Goal: Task Accomplishment & Management: Manage account settings

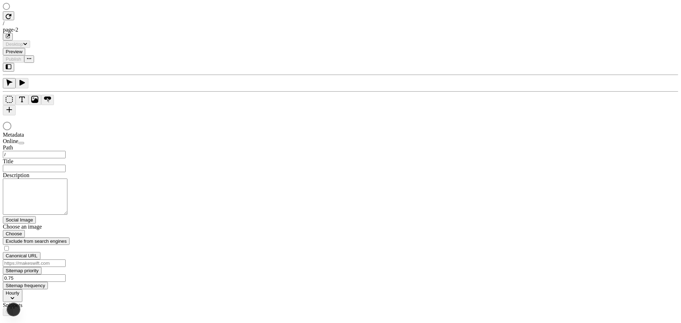
type input "/page-2"
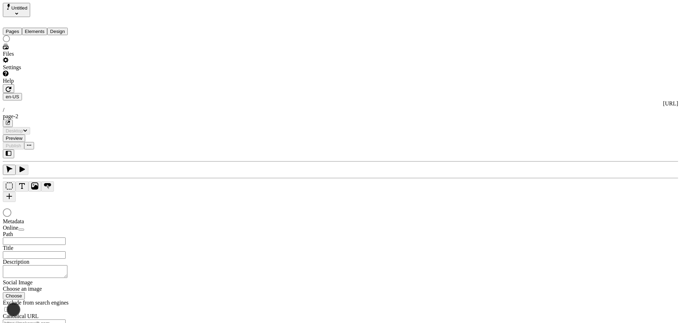
type input "/page-2"
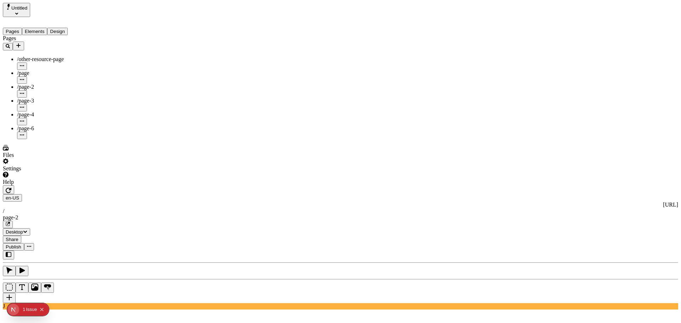
click at [121, 194] on div "en-US http://localhost:3001 / page-2" at bounding box center [341, 211] width 676 height 34
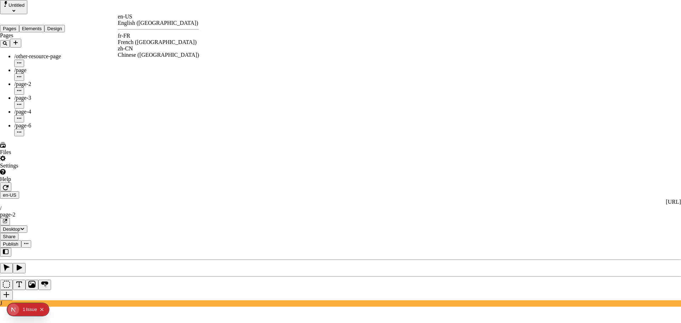
click at [146, 39] on div "French (France)" at bounding box center [158, 42] width 81 height 6
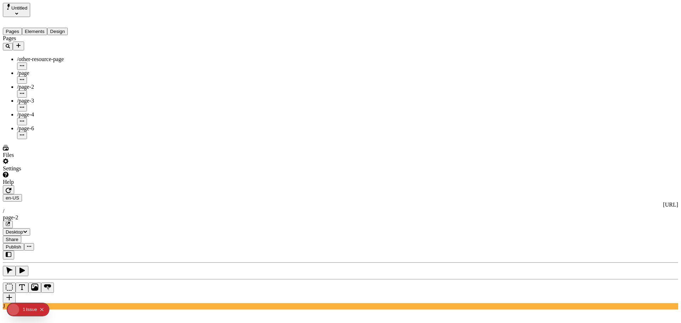
type input "The Great Translation Adventure"
type textarea "This is my French localized description. If it were empty, it would not appear …"
type input "/exploration-of-translations"
click at [124, 194] on div "fr-FR http://localhost:3001/fr-FR / exploration-of-translations" at bounding box center [341, 211] width 676 height 34
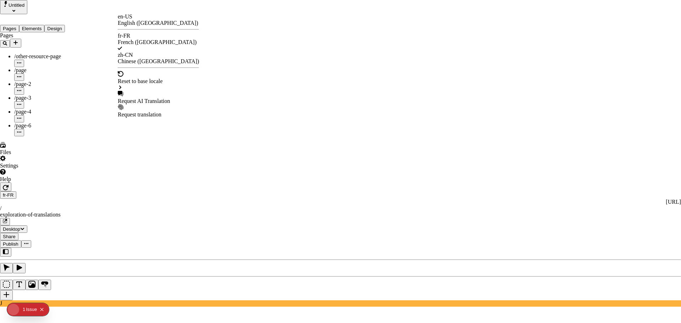
click at [155, 98] on div "Request AI Translation" at bounding box center [158, 101] width 81 height 6
drag, startPoint x: 325, startPoint y: 63, endPoint x: 333, endPoint y: 128, distance: 65.7
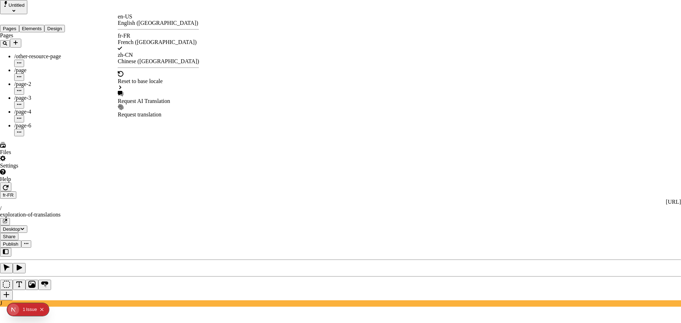
click at [171, 98] on div "Request AI Translation" at bounding box center [158, 101] width 81 height 6
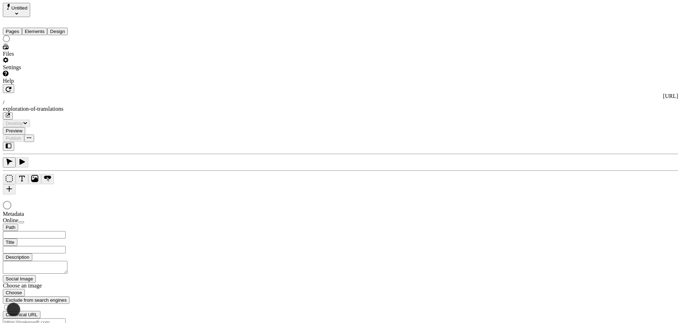
type input "/exploration-of-translations"
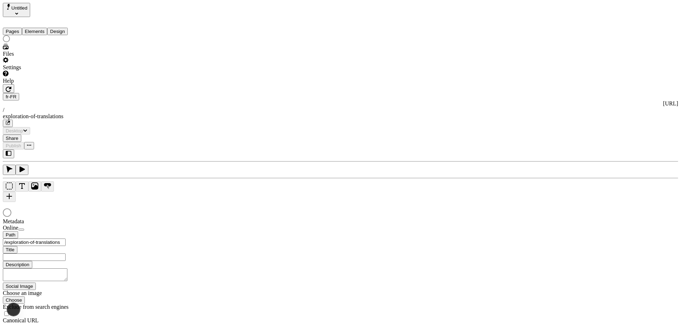
type input "The Great Translation Adventure"
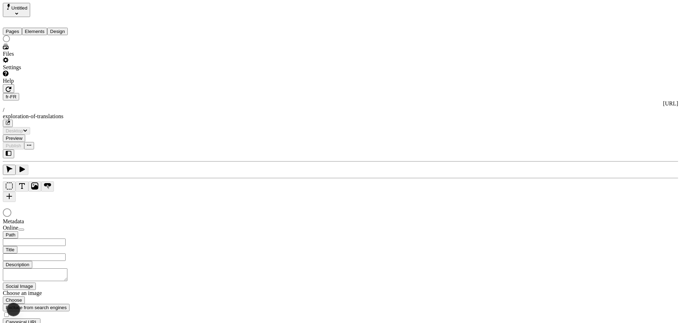
type input "/exploration-of-translations"
type input "The Great Translation Adventure"
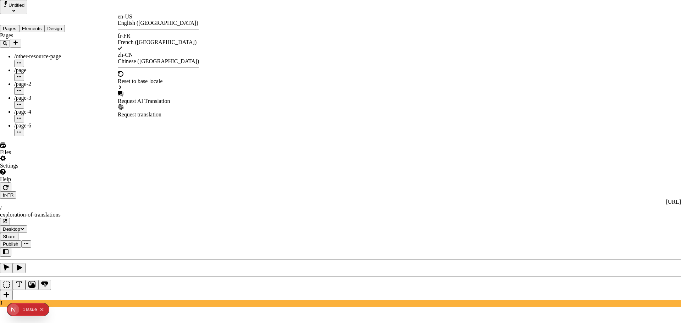
click at [150, 98] on div "Request AI Translation" at bounding box center [158, 101] width 81 height 6
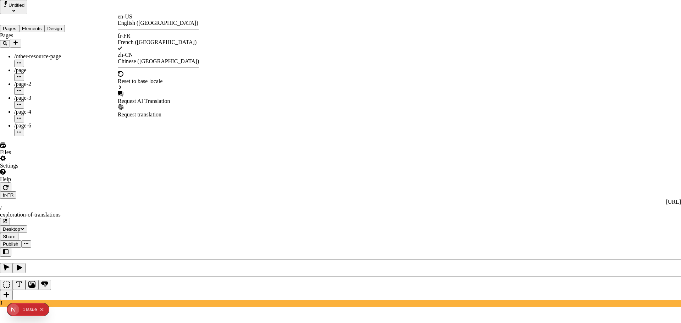
click at [150, 98] on div "Request AI Translation" at bounding box center [158, 101] width 81 height 6
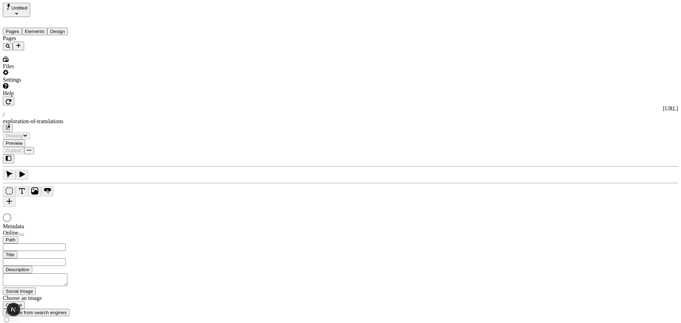
type input "The Great Translation Adventure"
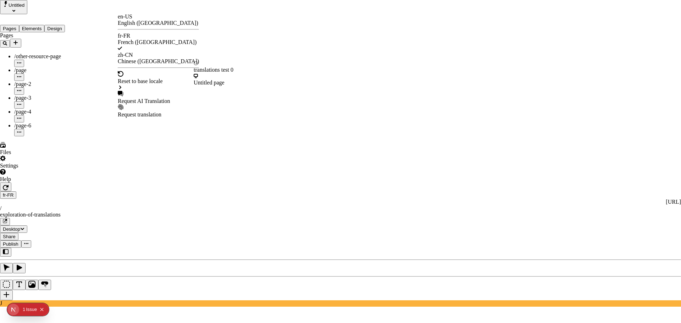
click at [163, 91] on div "Request AI Translation" at bounding box center [158, 97] width 81 height 13
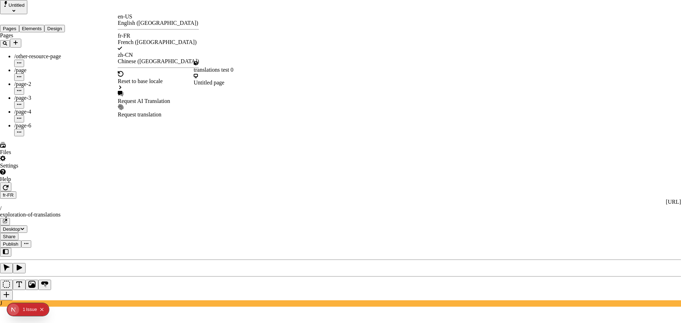
click at [158, 98] on div "Request AI Translation" at bounding box center [158, 101] width 81 height 6
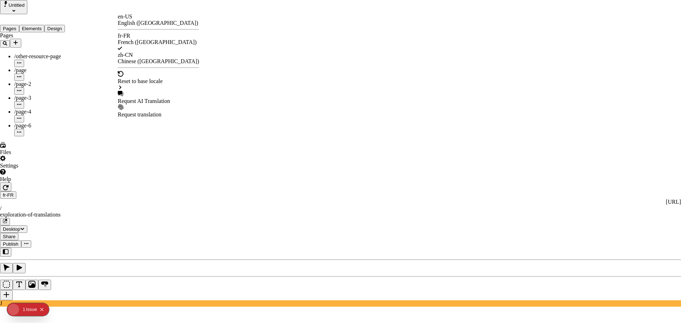
click at [154, 98] on div "Request AI Translation" at bounding box center [158, 101] width 81 height 6
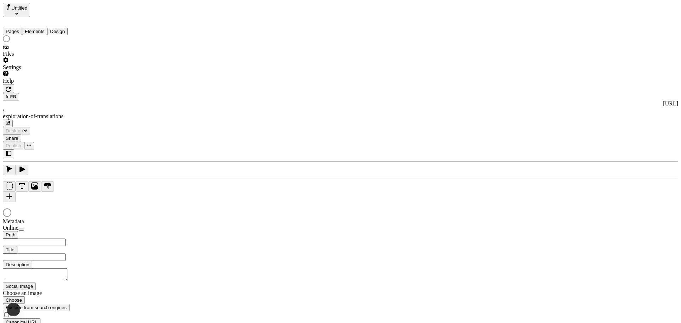
type input "The Great Translation Adventure"
type input "/exploration-of-translations"
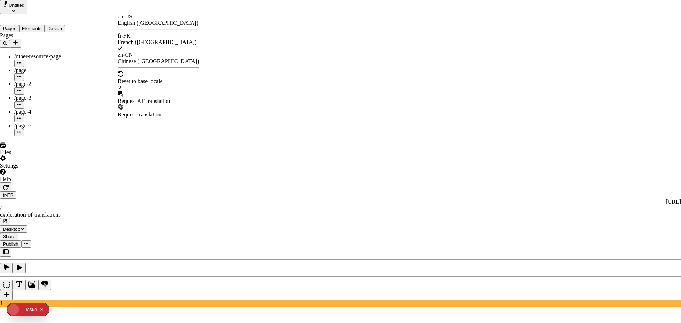
click at [148, 98] on div "Request AI Translation" at bounding box center [158, 101] width 81 height 6
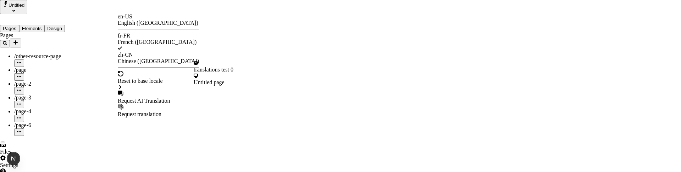
click at [155, 98] on div "Request AI Translation" at bounding box center [158, 101] width 81 height 6
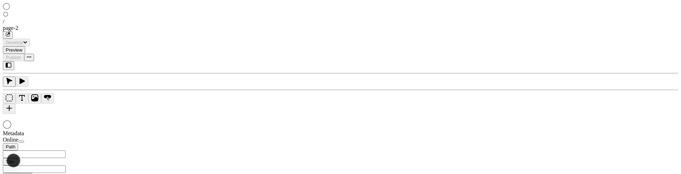
click at [575, 120] on div at bounding box center [341, 125] width 676 height 10
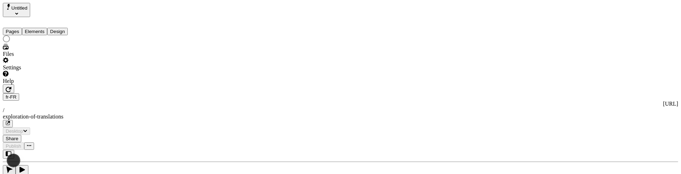
type input "/exploration-of-translations"
type input "The Great Translation Adventure"
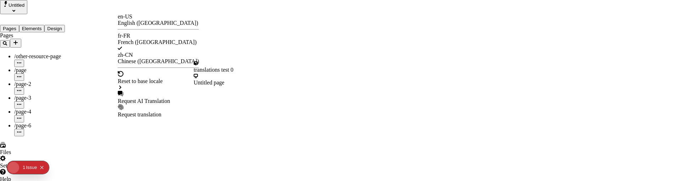
click at [148, 91] on div "Request AI Translation" at bounding box center [158, 97] width 81 height 13
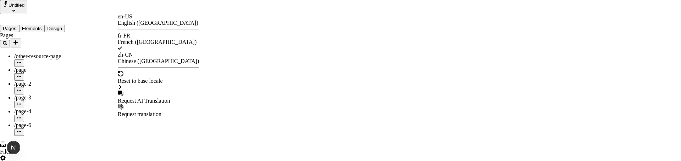
click at [149, 78] on div "Reset to base locale" at bounding box center [158, 81] width 81 height 6
click at [150, 98] on div "Request AI Translation" at bounding box center [158, 101] width 81 height 6
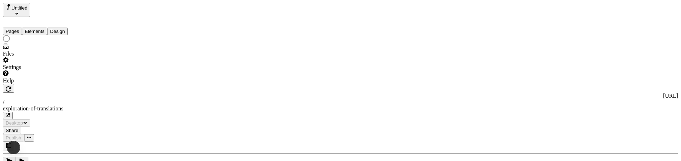
type input "/exploration-of-translations"
type input "The Great Translation Adventure"
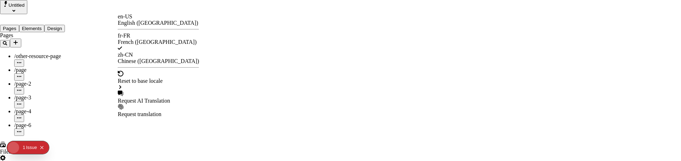
click at [152, 98] on div "Request AI Translation" at bounding box center [158, 101] width 81 height 6
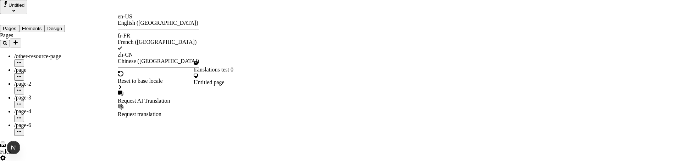
click at [160, 98] on div "Request AI Translation" at bounding box center [158, 101] width 81 height 6
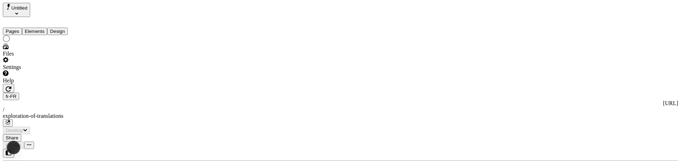
type input "/exploration-of-translations"
type input "The Great Translation Adventure"
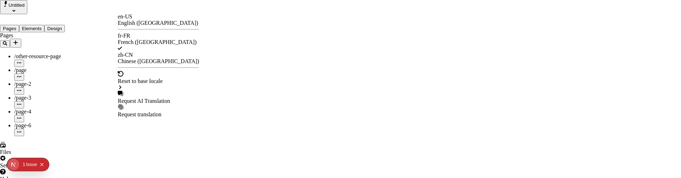
click at [169, 98] on div "Request AI Translation" at bounding box center [158, 101] width 81 height 6
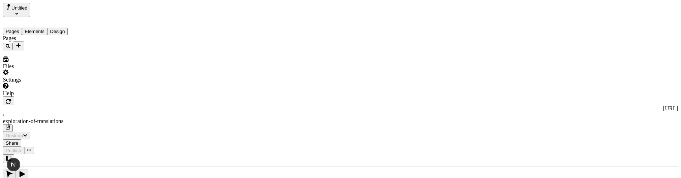
type input "The Great Translation Adventure"
type input "/exploration-of-translations"
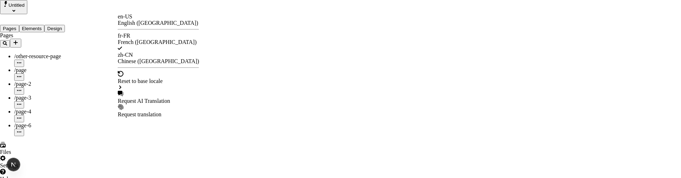
click at [142, 98] on div "Request AI Translation" at bounding box center [158, 101] width 81 height 6
click at [160, 91] on div "Request AI Translation" at bounding box center [158, 97] width 81 height 13
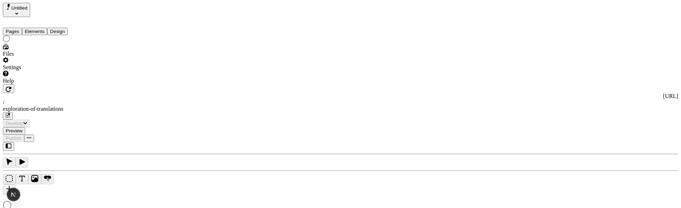
type input "/exploration-of-translations"
type input "The Great Translation Adventure"
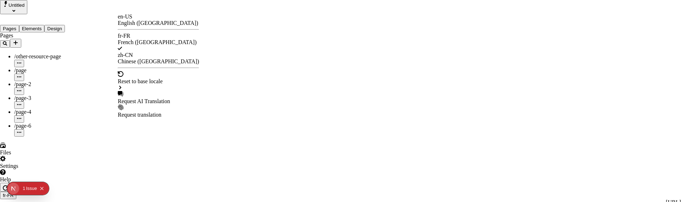
click at [145, 98] on div "Request AI Translation" at bounding box center [158, 101] width 81 height 6
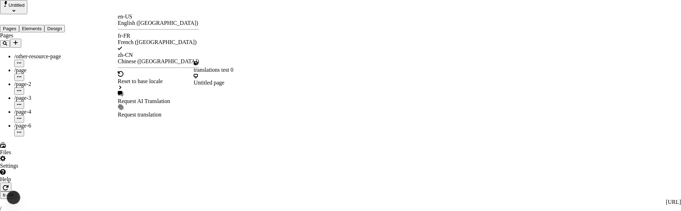
click at [150, 98] on div "Request AI Translation" at bounding box center [158, 101] width 81 height 6
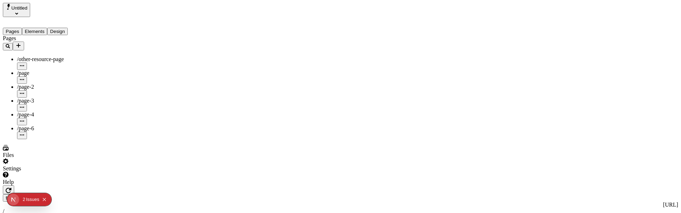
click at [33, 202] on div "Issue s" at bounding box center [32, 199] width 13 height 13
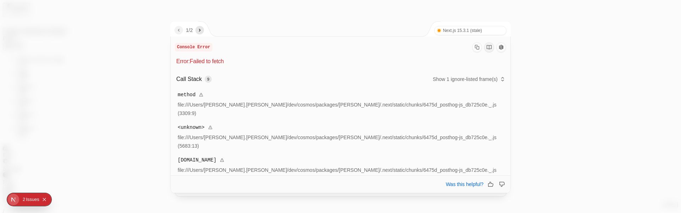
click at [204, 34] on nav "1 / 2" at bounding box center [189, 30] width 29 height 9
click at [203, 29] on icon "next" at bounding box center [200, 30] width 6 height 6
click at [127, 79] on div at bounding box center [340, 106] width 681 height 213
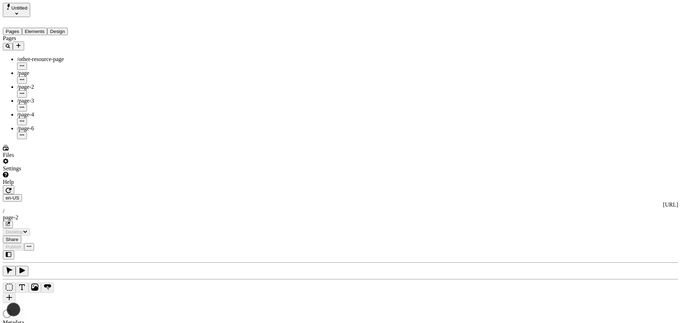
type input "/page-2"
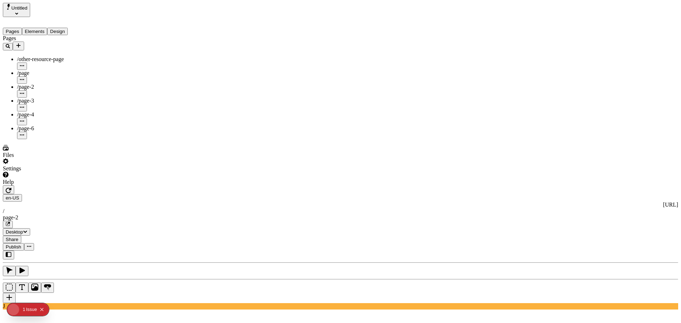
click at [97, 251] on div "J" at bounding box center [341, 280] width 676 height 59
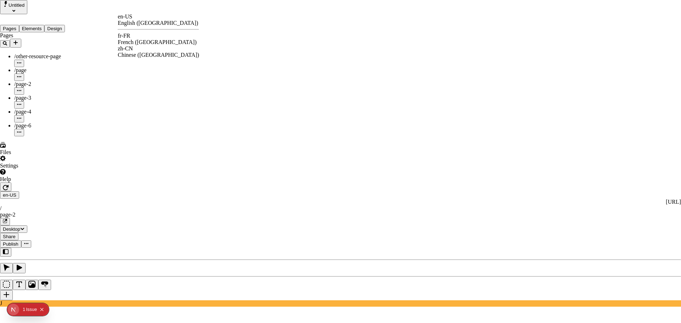
click at [145, 39] on div "French ([GEOGRAPHIC_DATA])" at bounding box center [158, 42] width 81 height 6
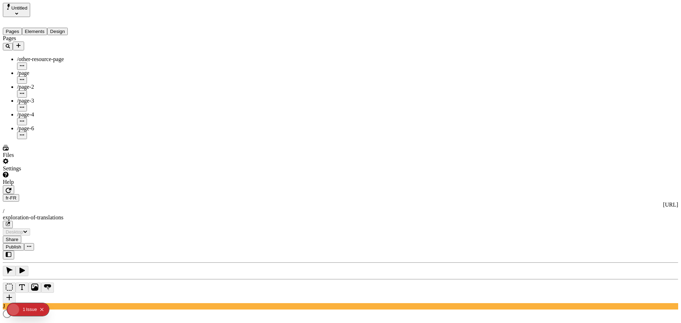
type input "/exploration-of-translations"
type input "The Great Translation Adventure"
type textarea "This is my French localized description. If it were empty, it would not appear …"
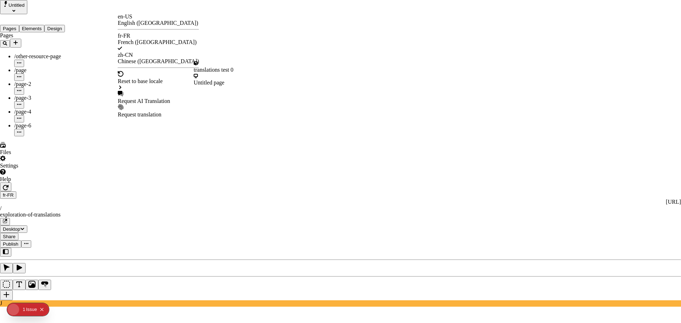
click at [154, 98] on div "Request AI Translation" at bounding box center [158, 101] width 81 height 6
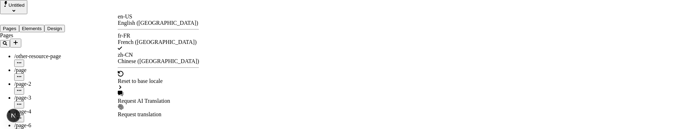
click at [179, 98] on div "Request AI Translation" at bounding box center [158, 101] width 81 height 6
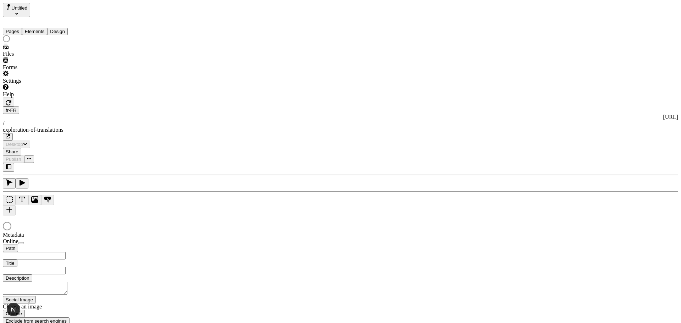
type input "The Great Translation Adventure"
type input "/exploration-of-translations"
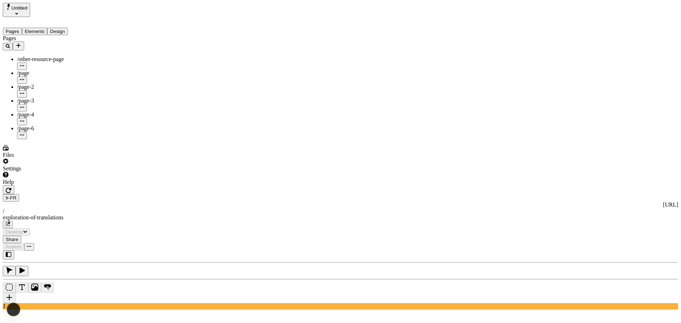
click at [89, 251] on div "J" at bounding box center [341, 280] width 676 height 59
click at [79, 185] on div at bounding box center [42, 185] width 78 height 0
click at [92, 251] on div "J" at bounding box center [341, 280] width 676 height 59
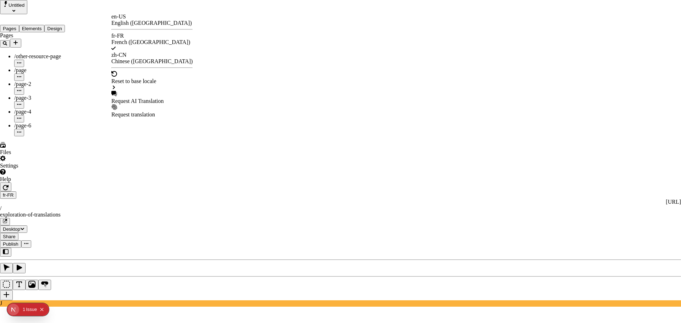
click at [142, 98] on div "Request AI Translation" at bounding box center [151, 101] width 81 height 6
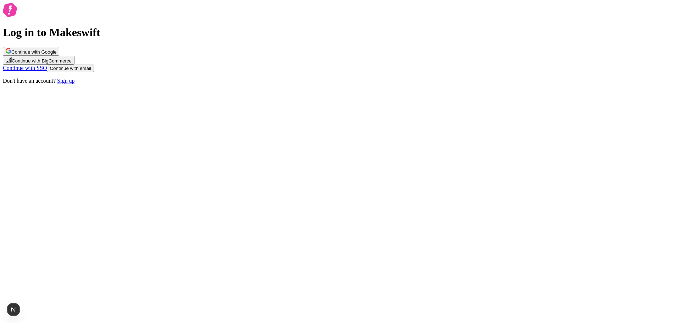
drag, startPoint x: 480, startPoint y: 213, endPoint x: 454, endPoint y: 214, distance: 25.2
click at [478, 84] on div "Log in to Makeswift Continue with Google Continue with BigCommerce Continue wit…" at bounding box center [341, 43] width 676 height 81
click at [94, 72] on button "Continue with email" at bounding box center [70, 68] width 47 height 7
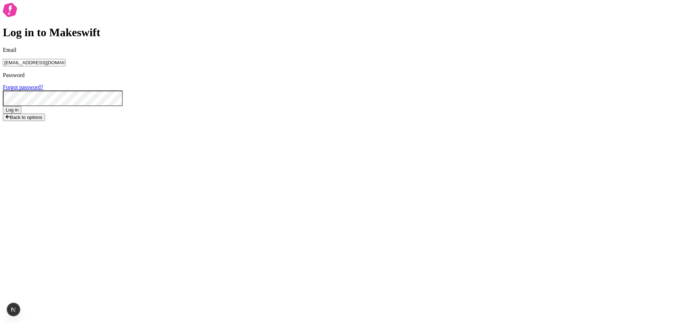
type input "[EMAIL_ADDRESS][DOMAIN_NAME]"
click at [3, 106] on button "Log in" at bounding box center [12, 109] width 18 height 7
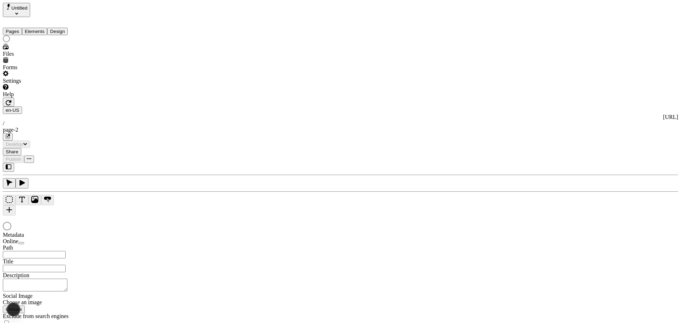
type input "/page-2"
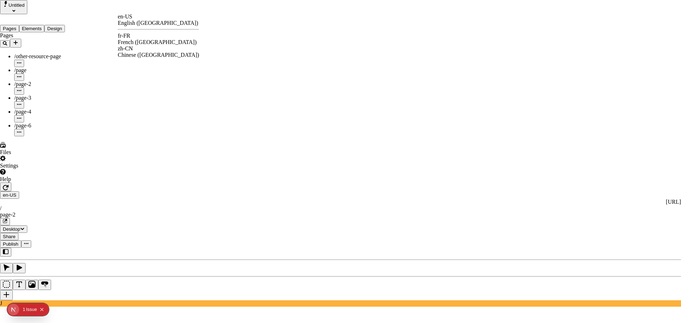
click at [139, 37] on div "fr-FR" at bounding box center [158, 36] width 81 height 6
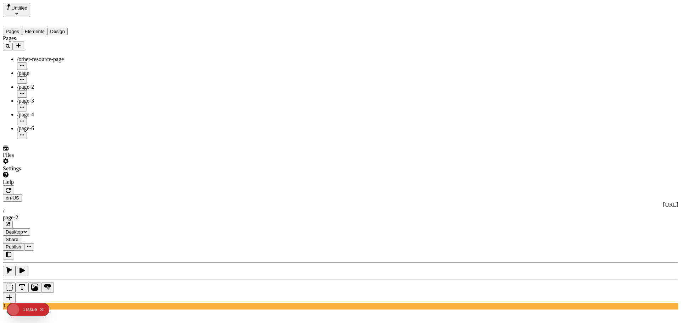
type input "The Great Translation Adventure"
type textarea "This is my French localized description. If it were empty, it would not appear …"
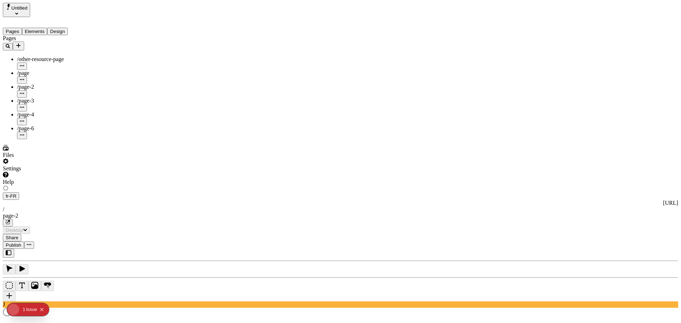
type input "/exploration-of-translations"
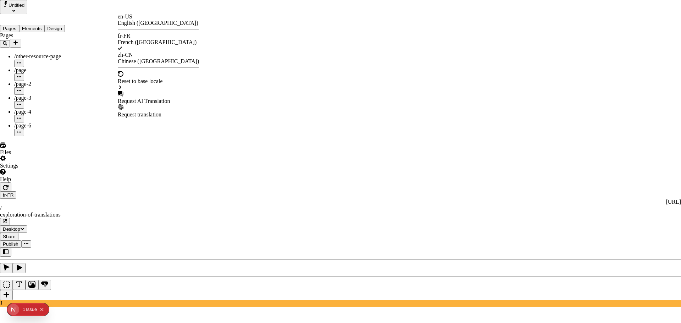
click at [163, 98] on div "Request AI Translation" at bounding box center [158, 101] width 81 height 6
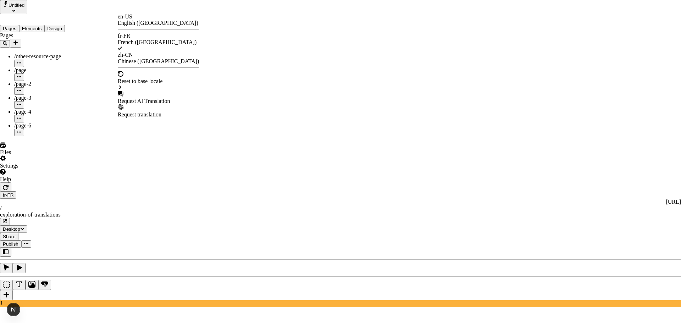
click at [156, 98] on div "Request AI Translation" at bounding box center [158, 101] width 81 height 6
checkbox input "true"
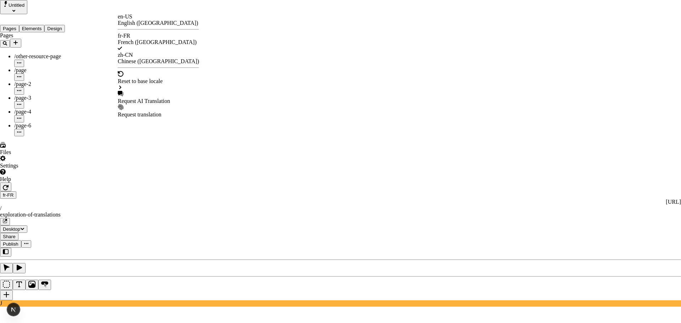
checkbox input "true"
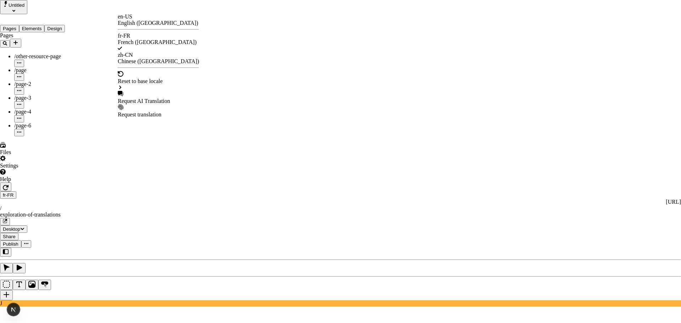
checkbox input "true"
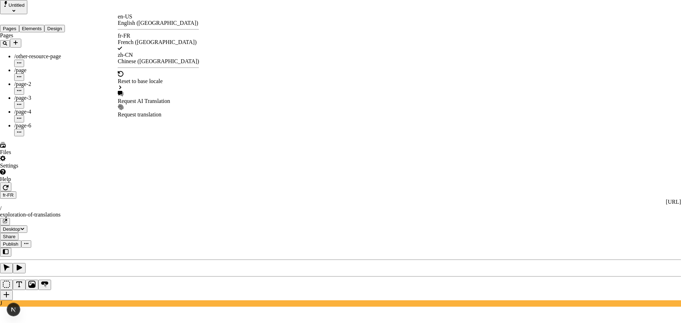
checkbox input "true"
checkbox input "false"
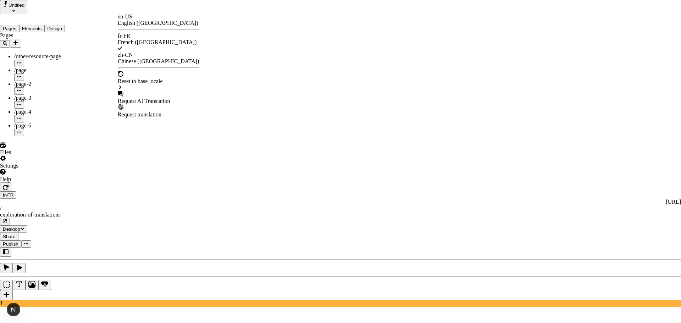
checkbox input "false"
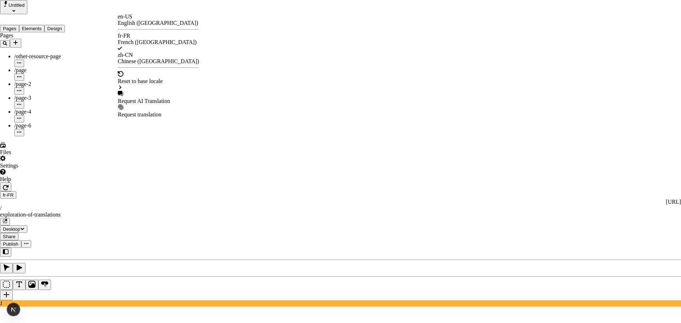
checkbox input "false"
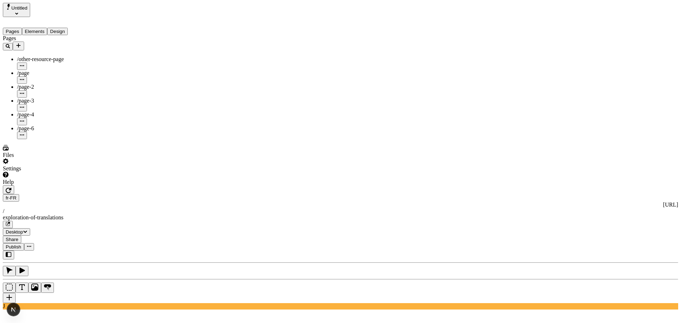
click at [46, 28] on button "Elements" at bounding box center [35, 31] width 26 height 7
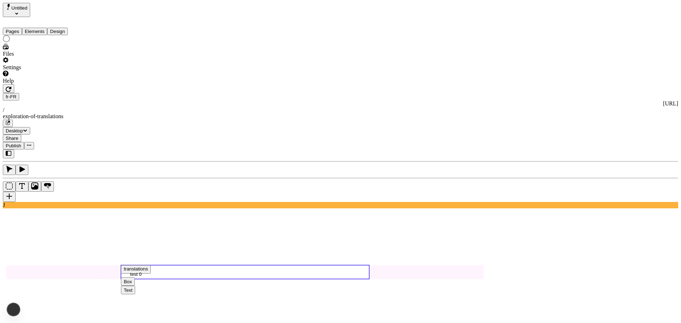
click at [16, 28] on button "Pages" at bounding box center [12, 31] width 19 height 7
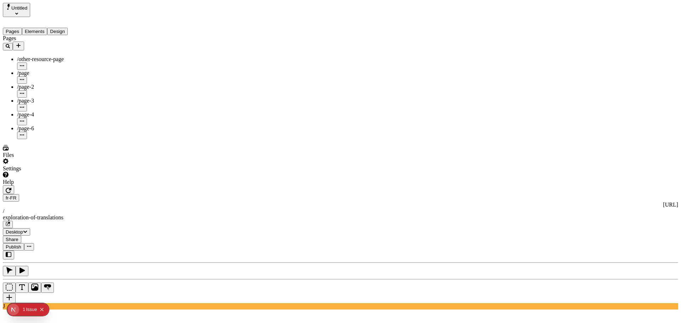
click at [25, 309] on div "1" at bounding box center [24, 309] width 2 height 13
click at [21, 244] on span "Publish" at bounding box center [14, 246] width 16 height 5
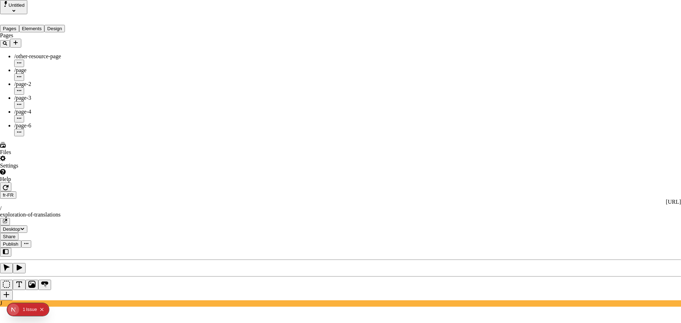
type textarea "This is my French localized description. If it were empty, it would not appear …"
